Goal: Navigation & Orientation: Understand site structure

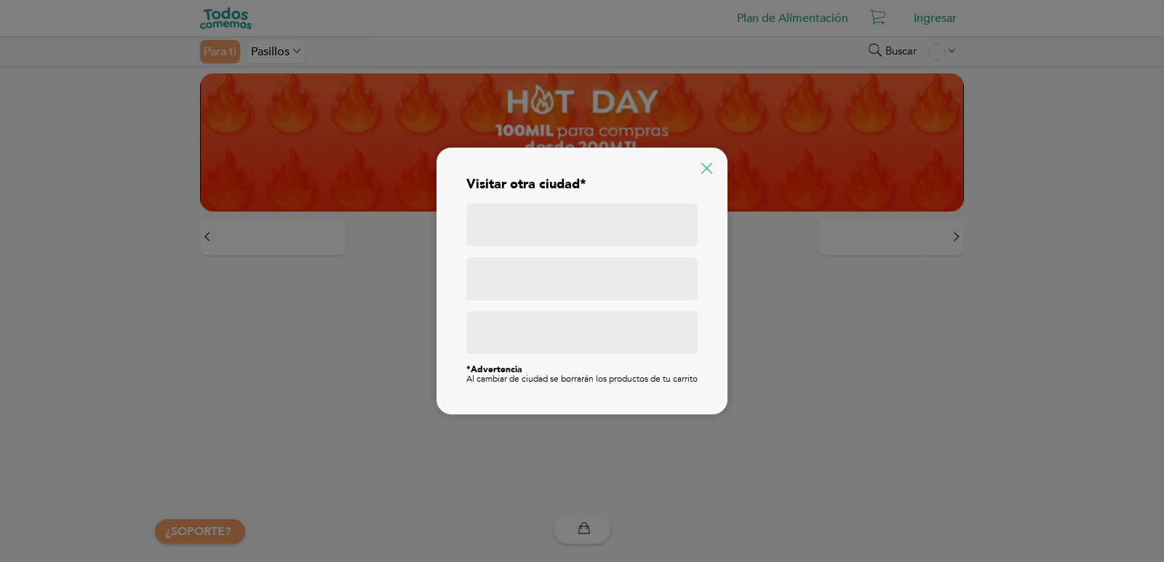
click at [706, 165] on icon at bounding box center [706, 168] width 11 height 11
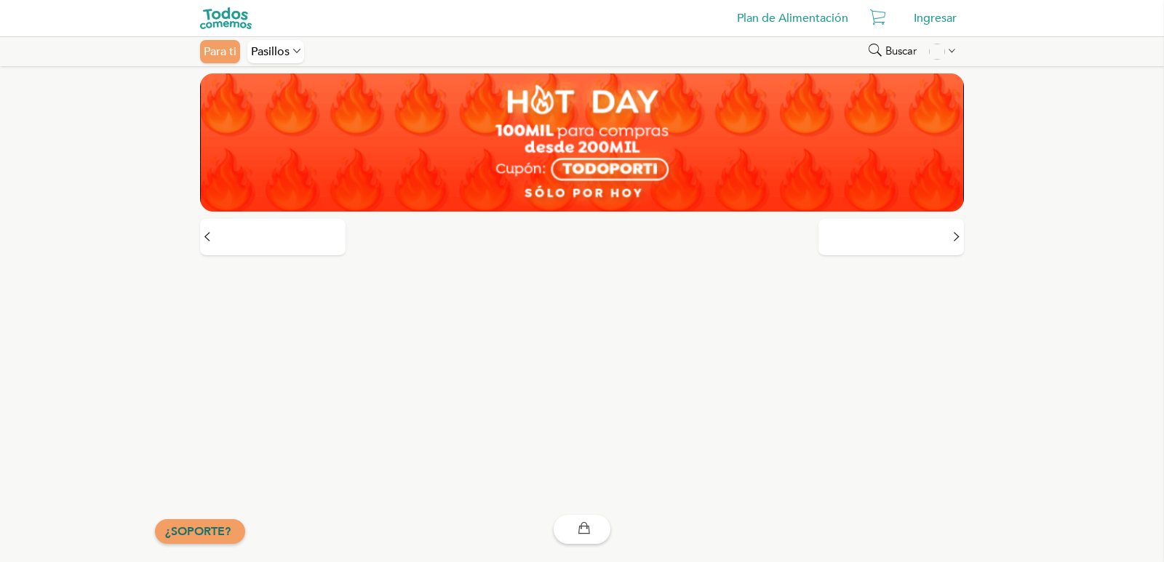
click at [214, 536] on link "¿SOPORTE?" at bounding box center [197, 532] width 65 height 16
click at [232, 25] on img at bounding box center [226, 18] width 52 height 22
click at [951, 50] on icon at bounding box center [951, 52] width 7 height 12
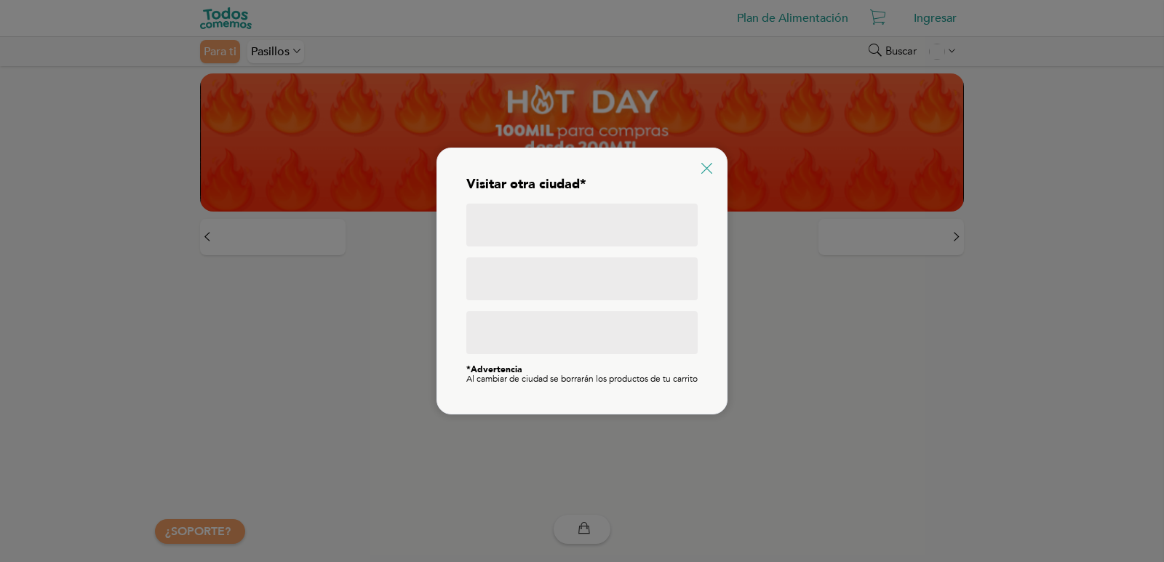
click at [708, 163] on icon at bounding box center [706, 168] width 11 height 11
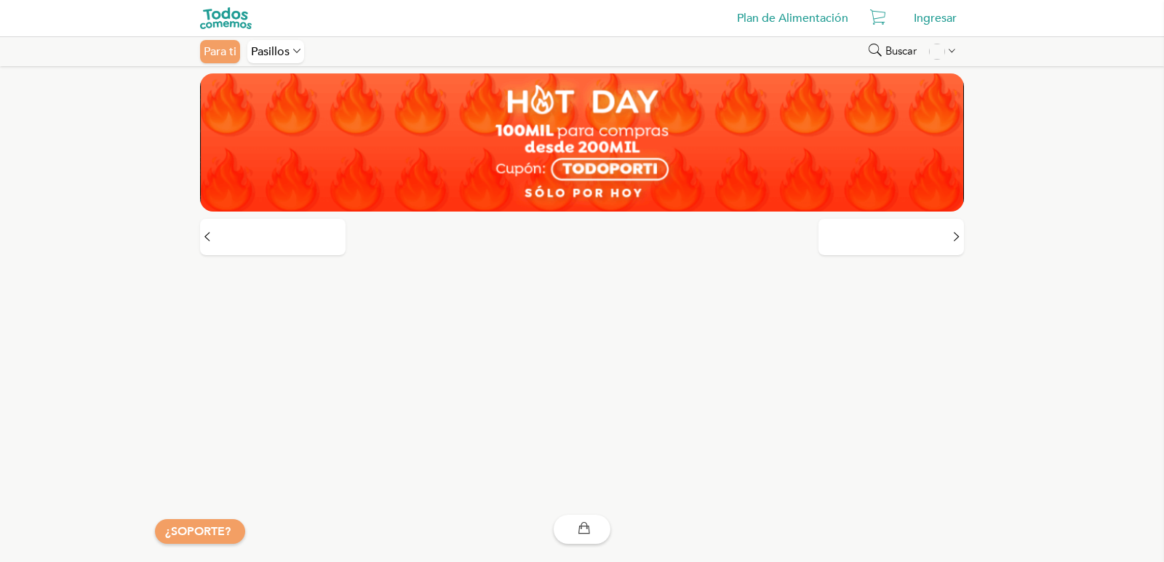
click at [954, 54] on icon at bounding box center [951, 52] width 7 height 12
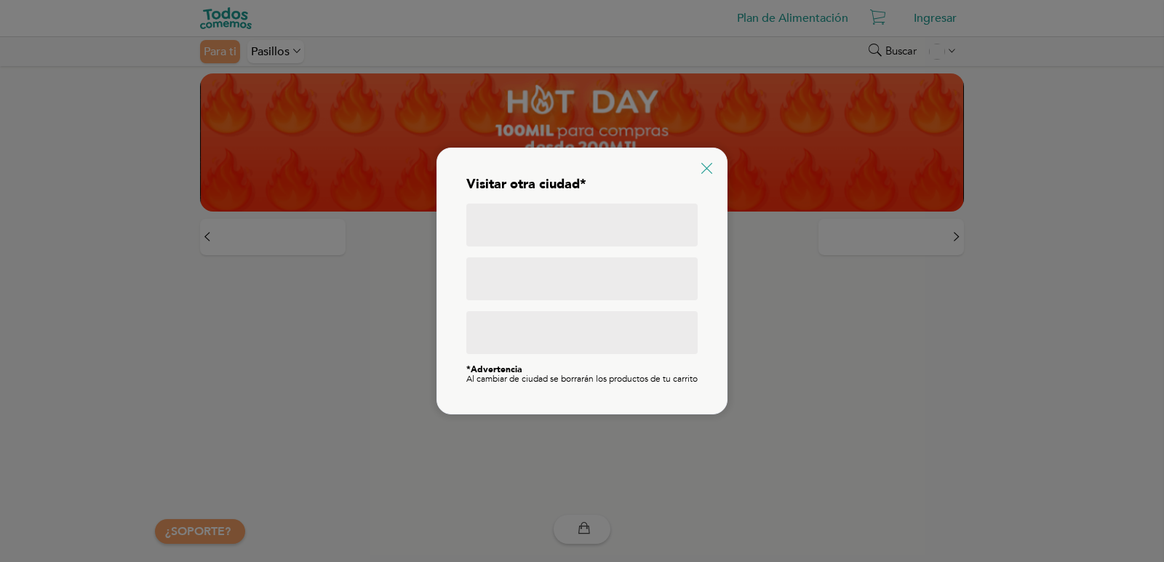
click at [709, 163] on icon at bounding box center [706, 168] width 11 height 11
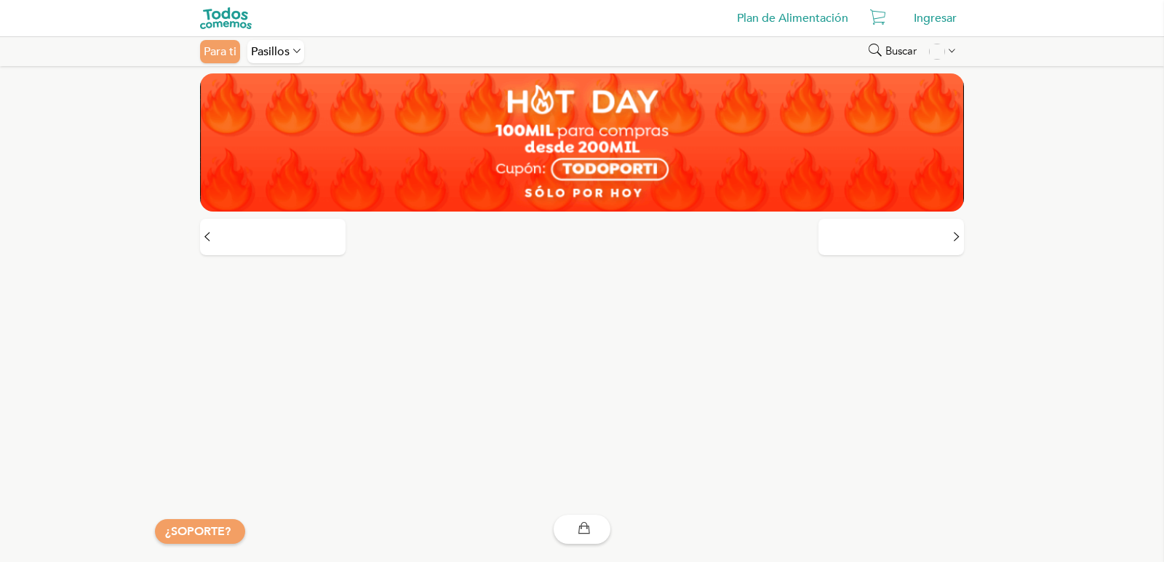
click at [234, 23] on img at bounding box center [226, 18] width 52 height 22
click at [223, 537] on link "¿SOPORTE?" at bounding box center [197, 532] width 65 height 16
